Goal: Task Accomplishment & Management: Complete application form

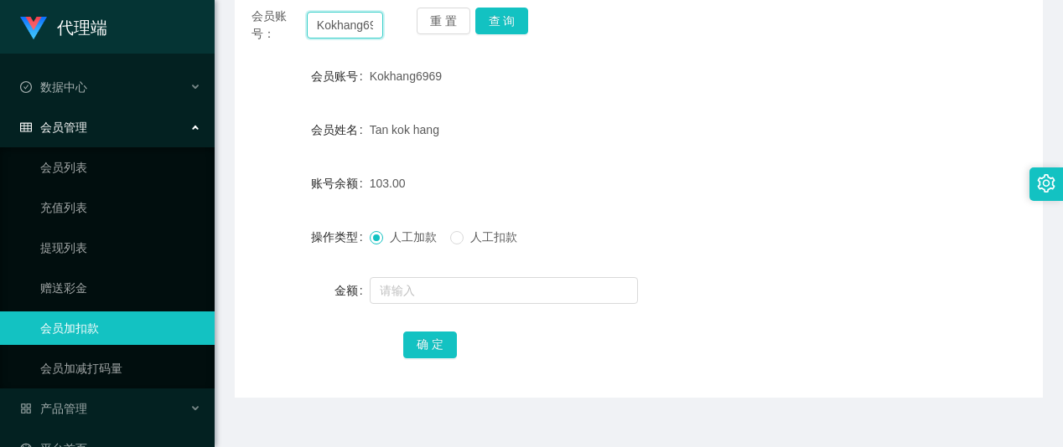
scroll to position [0, 15]
drag, startPoint x: 317, startPoint y: 23, endPoint x: 523, endPoint y: 42, distance: 207.0
click at [524, 38] on div "会员账号： Kokhang6969 重 置 查 询" at bounding box center [639, 25] width 808 height 35
paste input "Zoeylim"
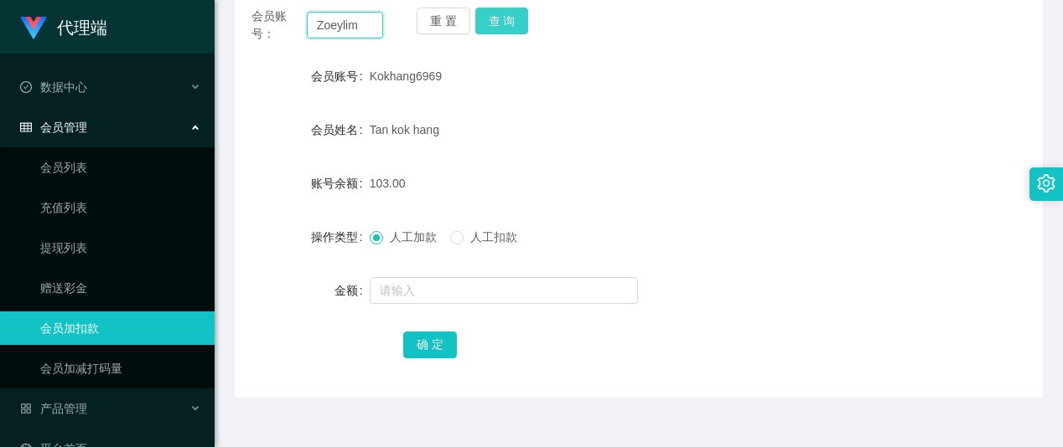
type input "Zoeylim"
click at [498, 28] on button "查 询" at bounding box center [502, 21] width 54 height 27
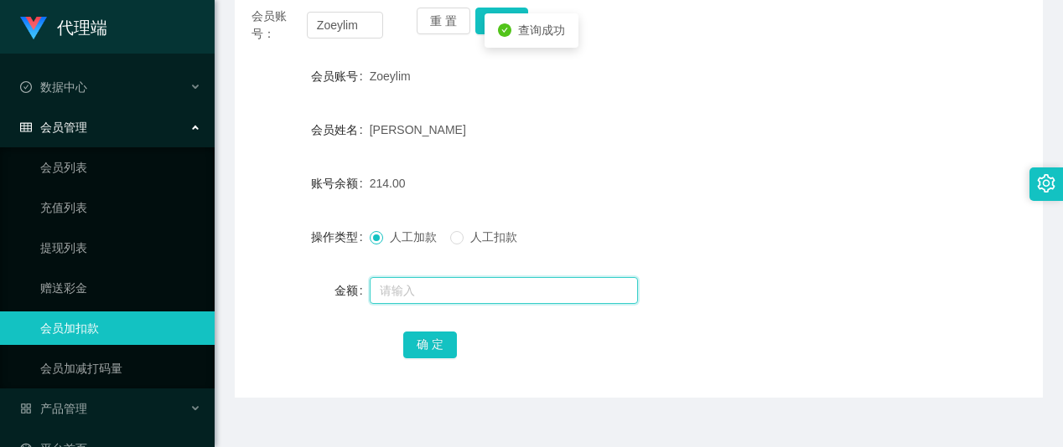
click at [411, 282] on input "text" at bounding box center [504, 290] width 268 height 27
type input "56"
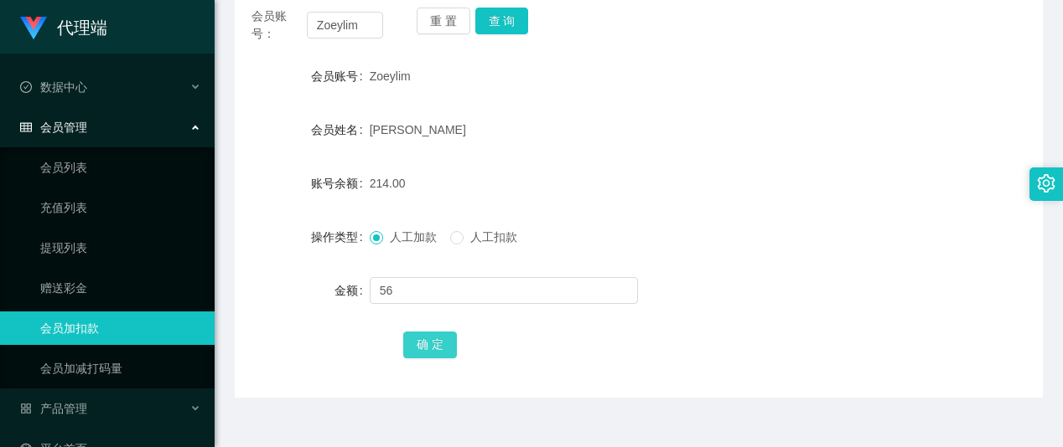
click at [432, 335] on button "确 定" at bounding box center [430, 345] width 54 height 27
click at [728, 179] on div "270.00" at bounding box center [605, 184] width 471 height 34
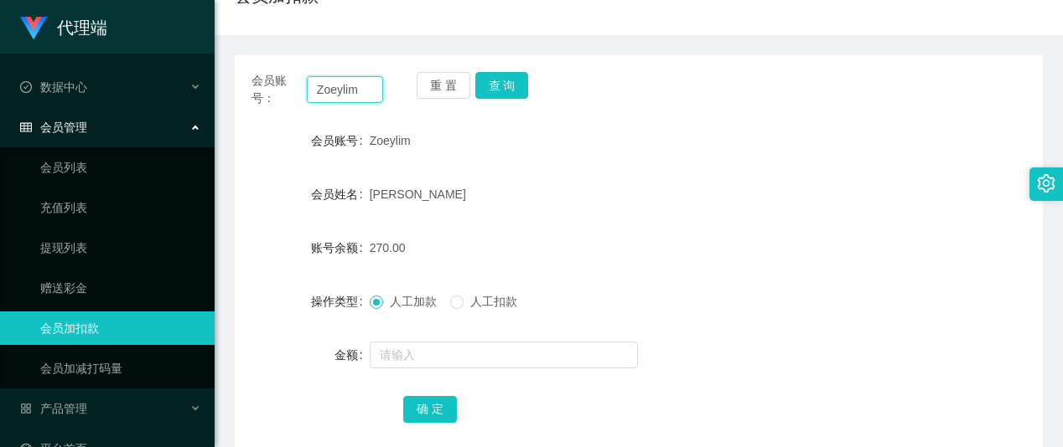
drag, startPoint x: 370, startPoint y: 20, endPoint x: 296, endPoint y: 13, distance: 74.9
click at [296, 13] on div "首页 / 会员管理 / 会员加扣款 / 会员加扣款 会员账号： [PERSON_NAME] 重 置 查 询 会员账号 Zoeylim 会员姓名 [PERSON…" at bounding box center [639, 198] width 808 height 527
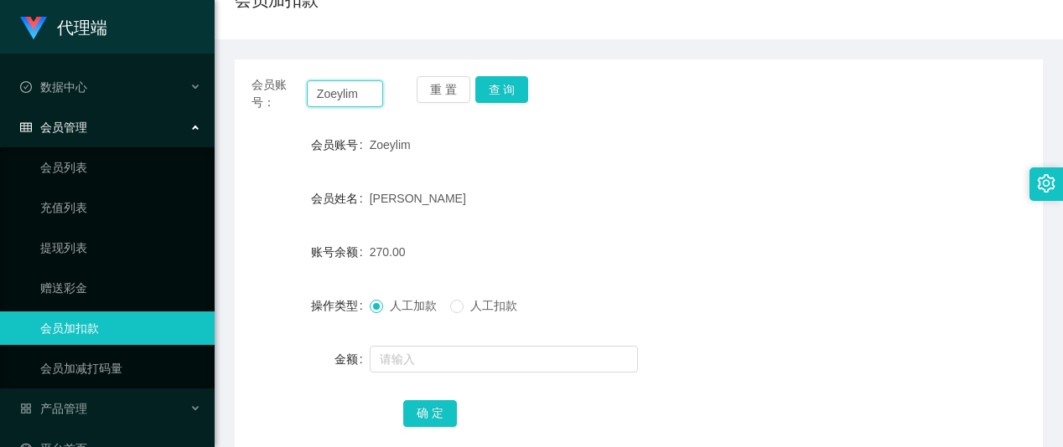
paste input "Kokhang6969"
type input "Kokhang6969"
click at [508, 97] on button "查 询" at bounding box center [502, 89] width 54 height 27
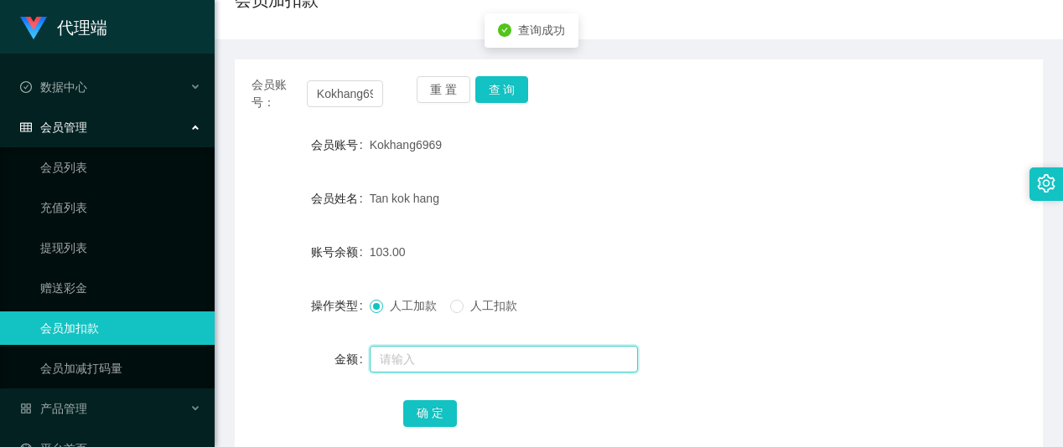
click at [421, 357] on input "text" at bounding box center [504, 359] width 268 height 27
click at [411, 365] on input "text" at bounding box center [504, 359] width 268 height 27
type input "16"
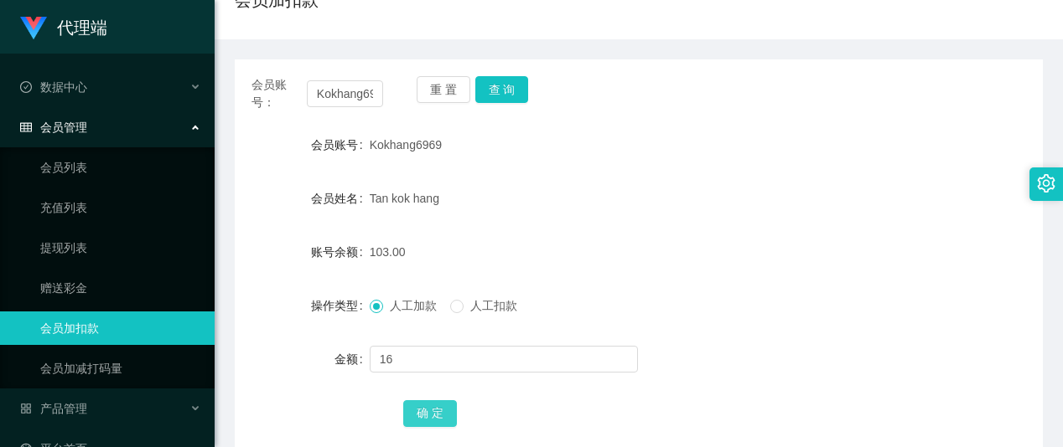
click at [431, 412] on button "确 定" at bounding box center [430, 414] width 54 height 27
drag, startPoint x: 778, startPoint y: 203, endPoint x: 758, endPoint y: 192, distance: 22.9
click at [778, 203] on div "Tan kok hang" at bounding box center [605, 199] width 471 height 34
drag, startPoint x: 761, startPoint y: 146, endPoint x: 657, endPoint y: 134, distance: 104.6
click at [694, 146] on div "Kokhang6969" at bounding box center [605, 145] width 471 height 34
